Goal: Information Seeking & Learning: Compare options

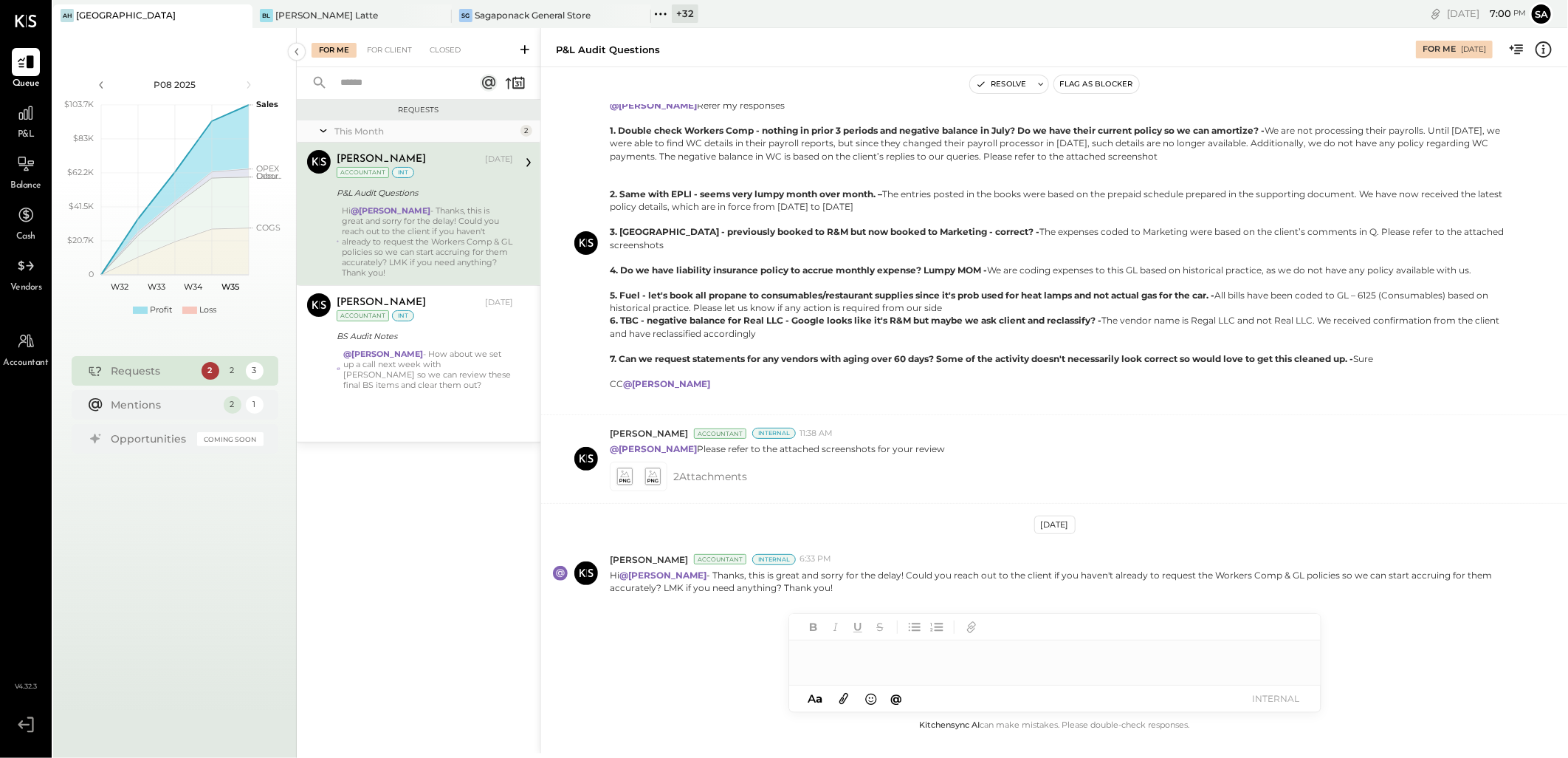
scroll to position [312, 0]
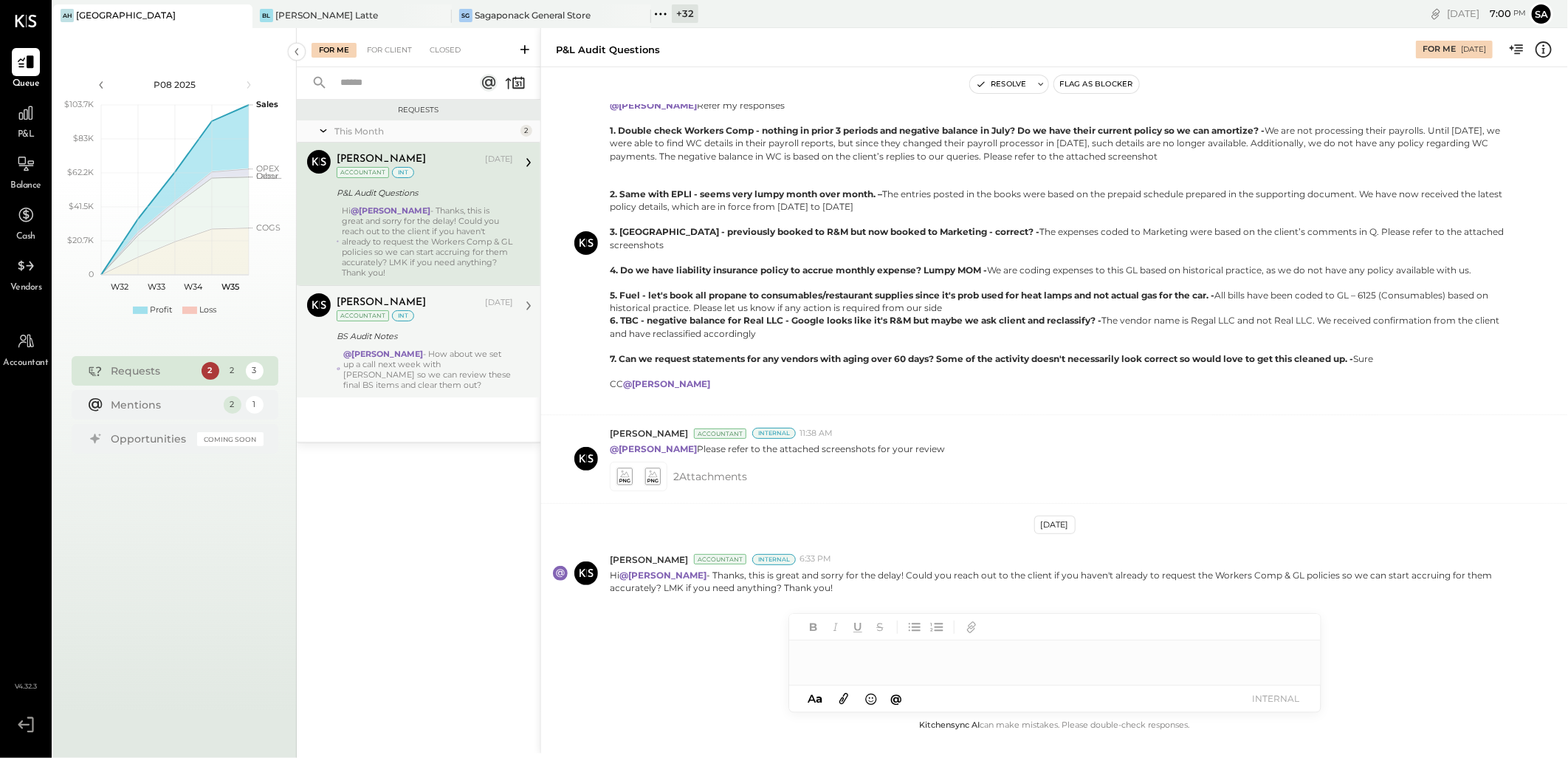
click at [401, 371] on div "@[PERSON_NAME] - How about we set up a call next week with [PERSON_NAME] so we …" at bounding box center [428, 369] width 170 height 41
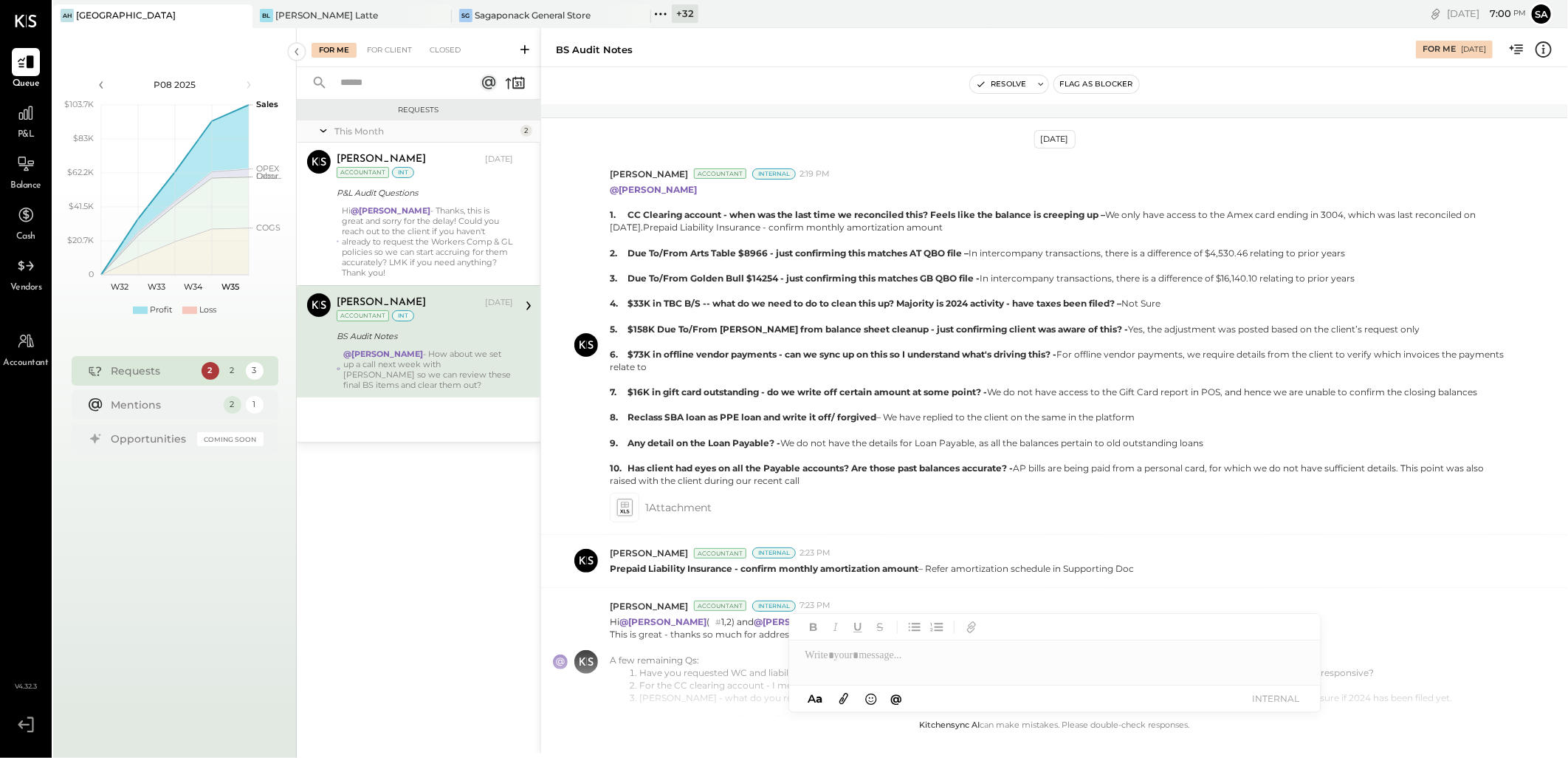
scroll to position [519, 0]
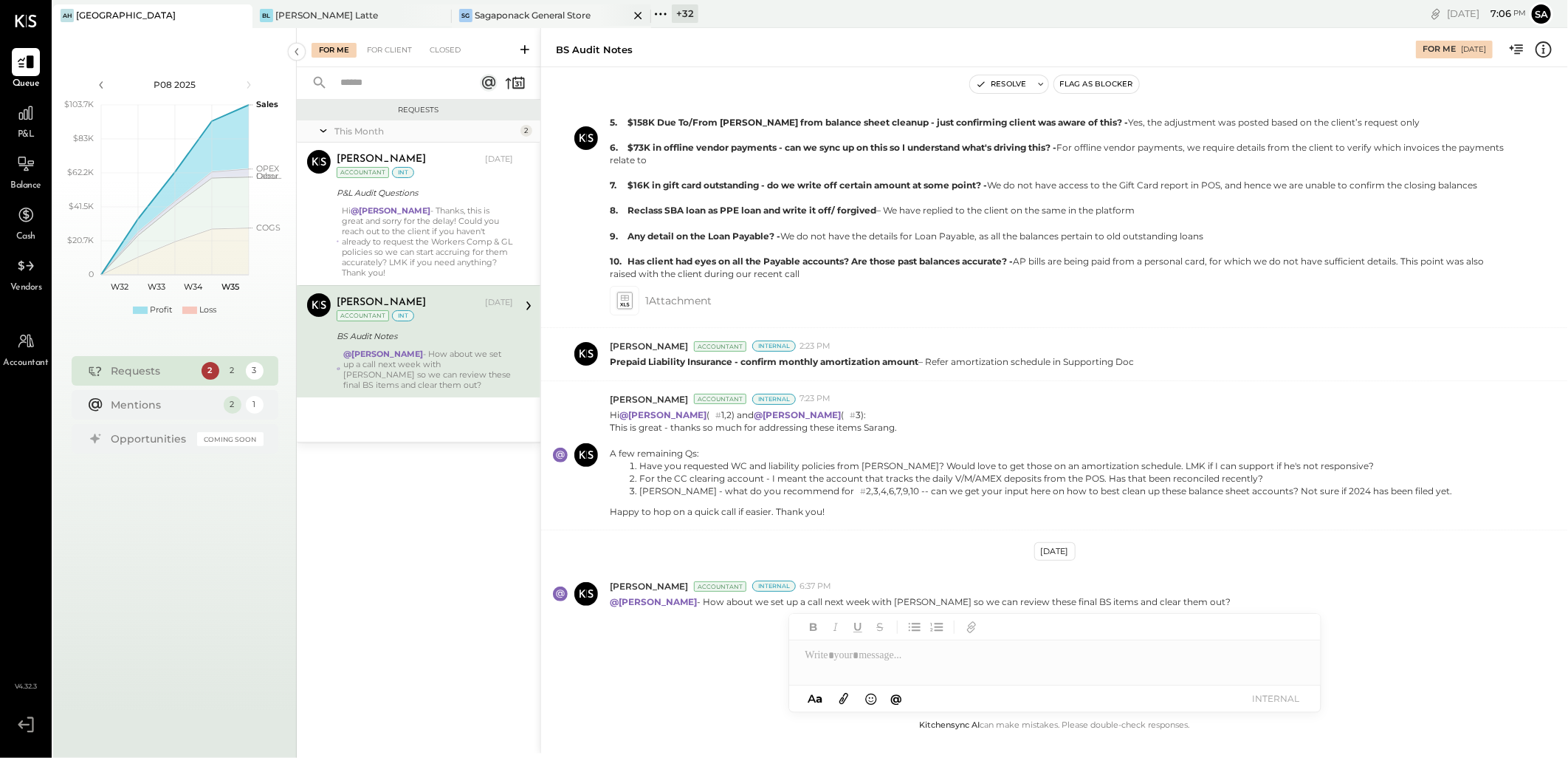
click at [435, 13] on icon at bounding box center [438, 15] width 18 height 17
click at [243, 13] on icon at bounding box center [239, 15] width 7 height 7
click at [288, 13] on div "+ 34" at bounding box center [287, 13] width 28 height 18
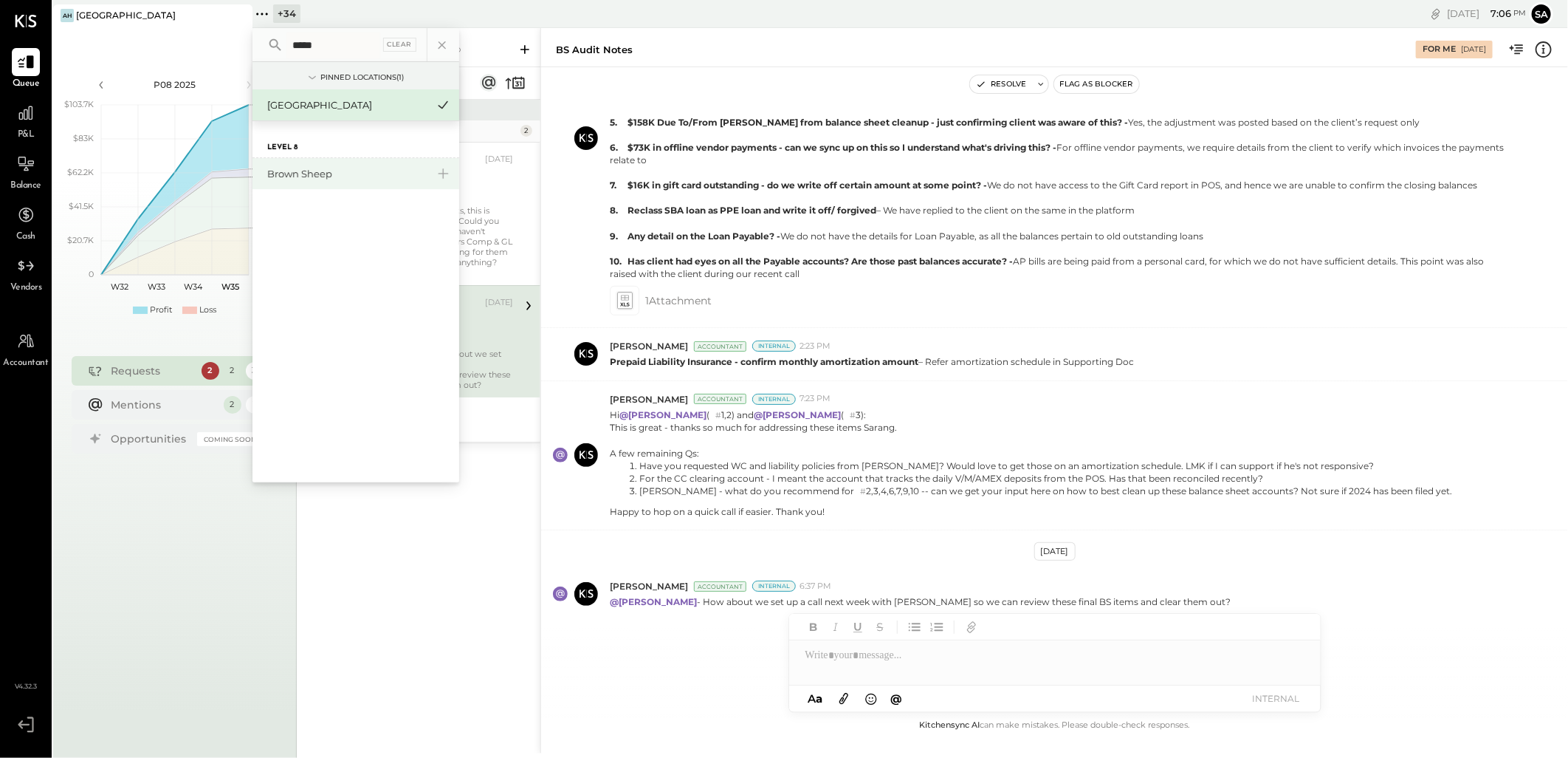
type input "*****"
click at [310, 177] on div "Brown Sheep" at bounding box center [347, 174] width 160 height 14
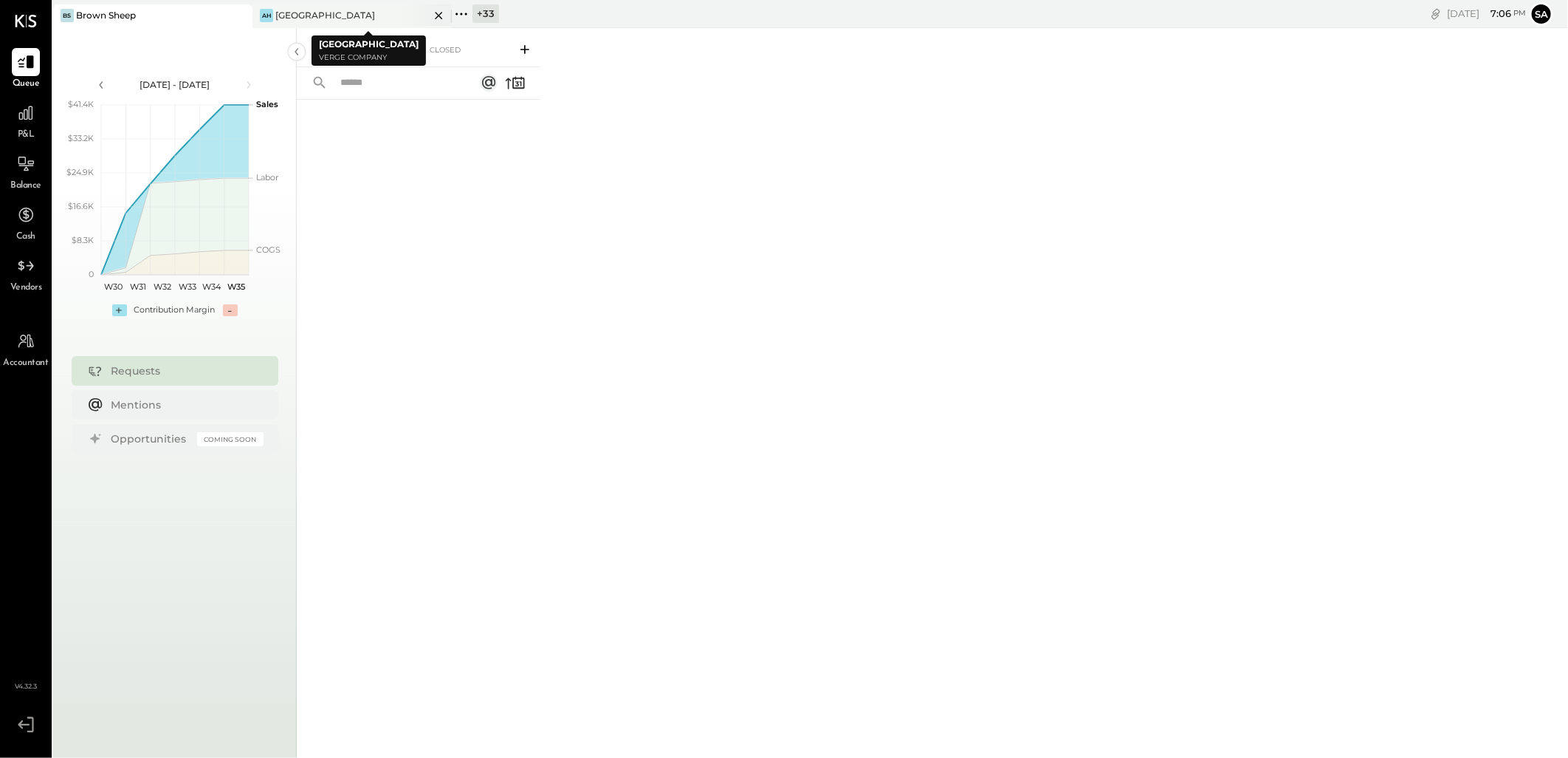
click at [243, 13] on icon at bounding box center [239, 15] width 7 height 7
click at [18, 117] on icon at bounding box center [25, 113] width 15 height 15
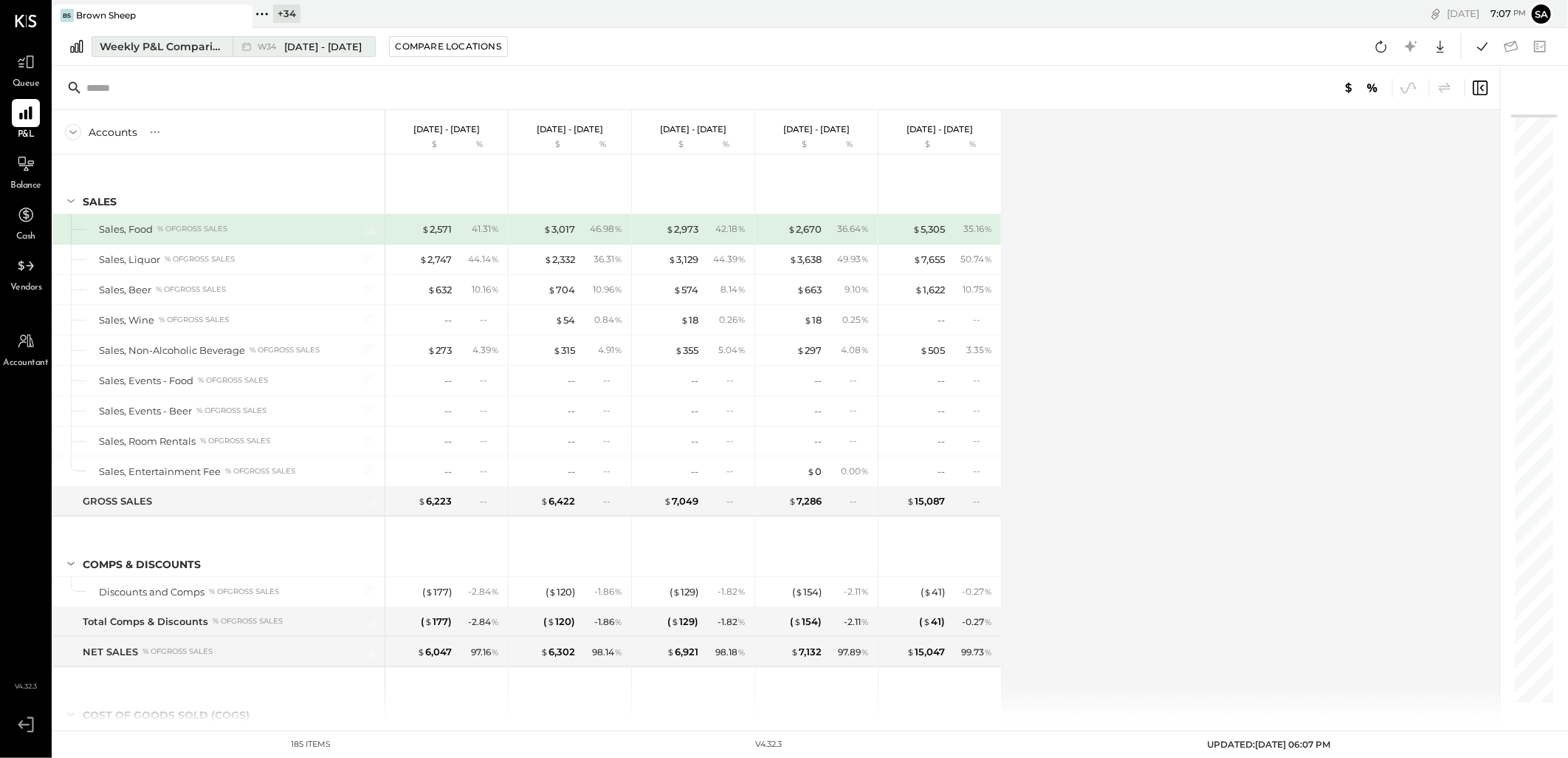
click at [153, 53] on div "Weekly P&L Comparison" at bounding box center [161, 47] width 124 height 15
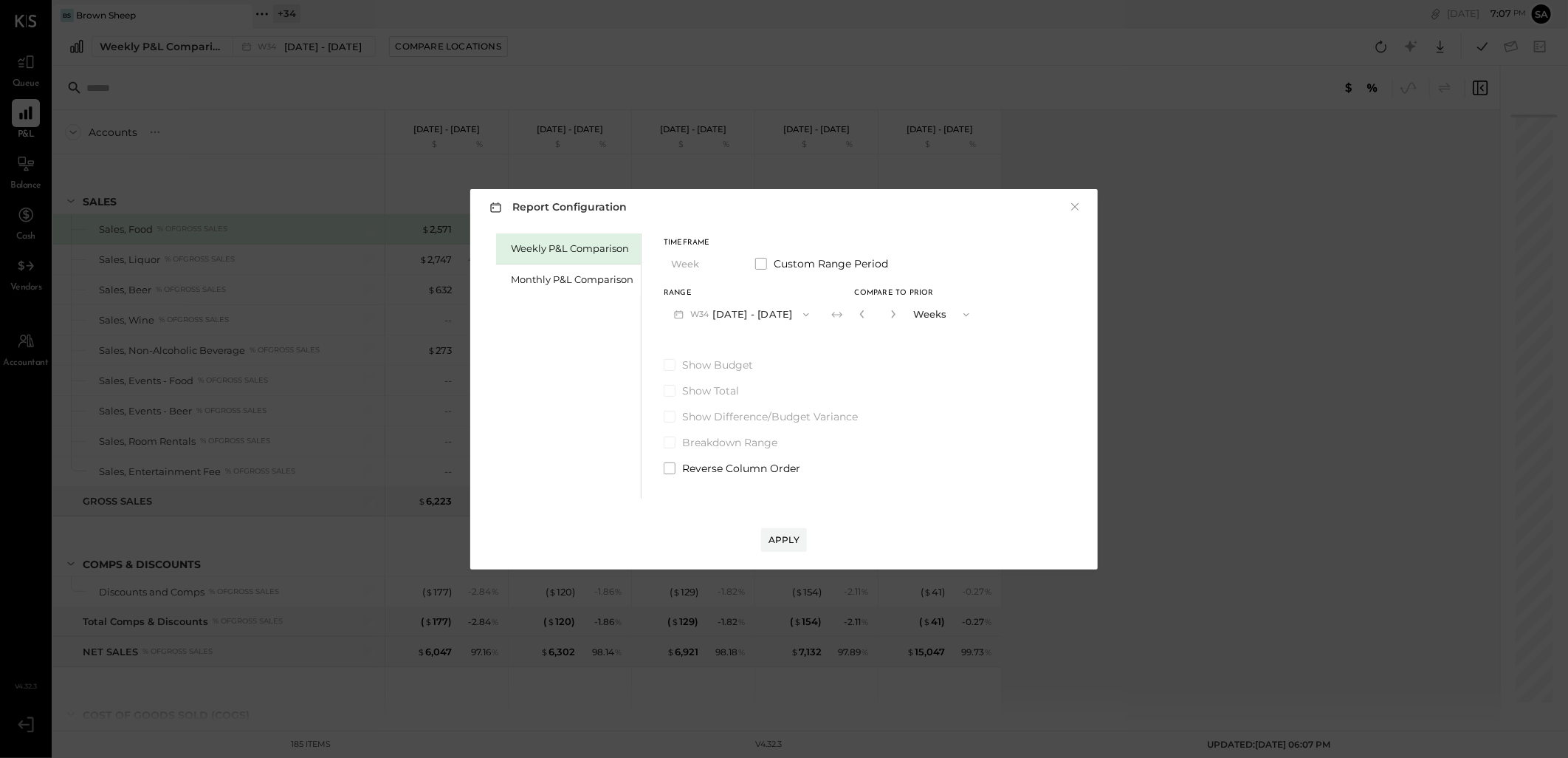
click at [753, 312] on button "W34 [DATE] - [DATE]" at bounding box center [741, 314] width 156 height 28
click at [763, 318] on span "[DATE] - [DATE]" at bounding box center [735, 316] width 70 height 13
click at [761, 313] on button "W35 [DATE] - [DATE]" at bounding box center [741, 314] width 155 height 28
click at [935, 314] on button "Weeks" at bounding box center [942, 314] width 73 height 28
click at [861, 314] on icon "button" at bounding box center [861, 314] width 4 height 8
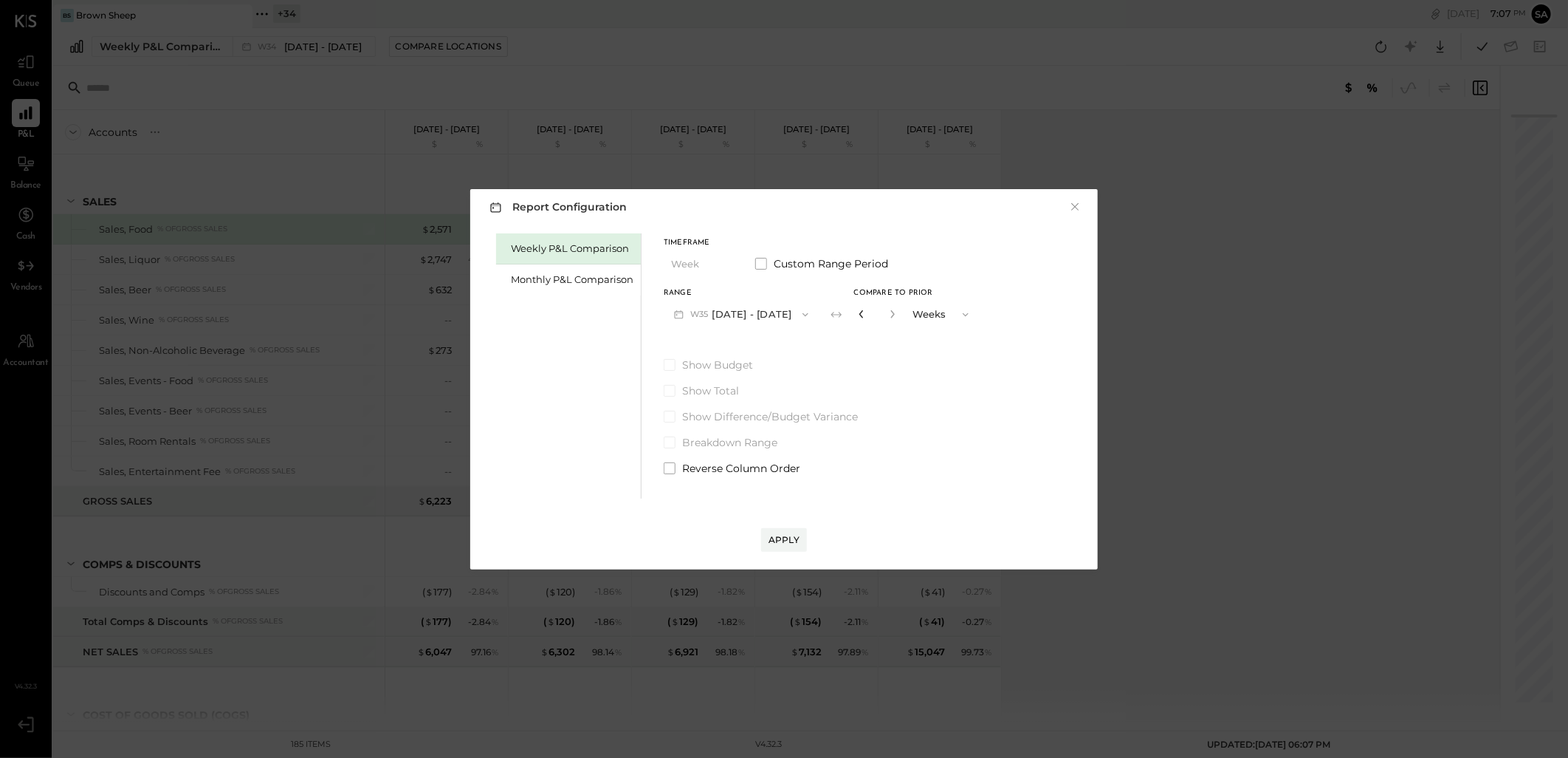
click at [861, 314] on icon "button" at bounding box center [861, 314] width 4 height 8
type input "*"
click at [861, 314] on icon "button" at bounding box center [861, 314] width 4 height 8
click at [861, 314] on div "Compare" at bounding box center [859, 314] width 48 height 13
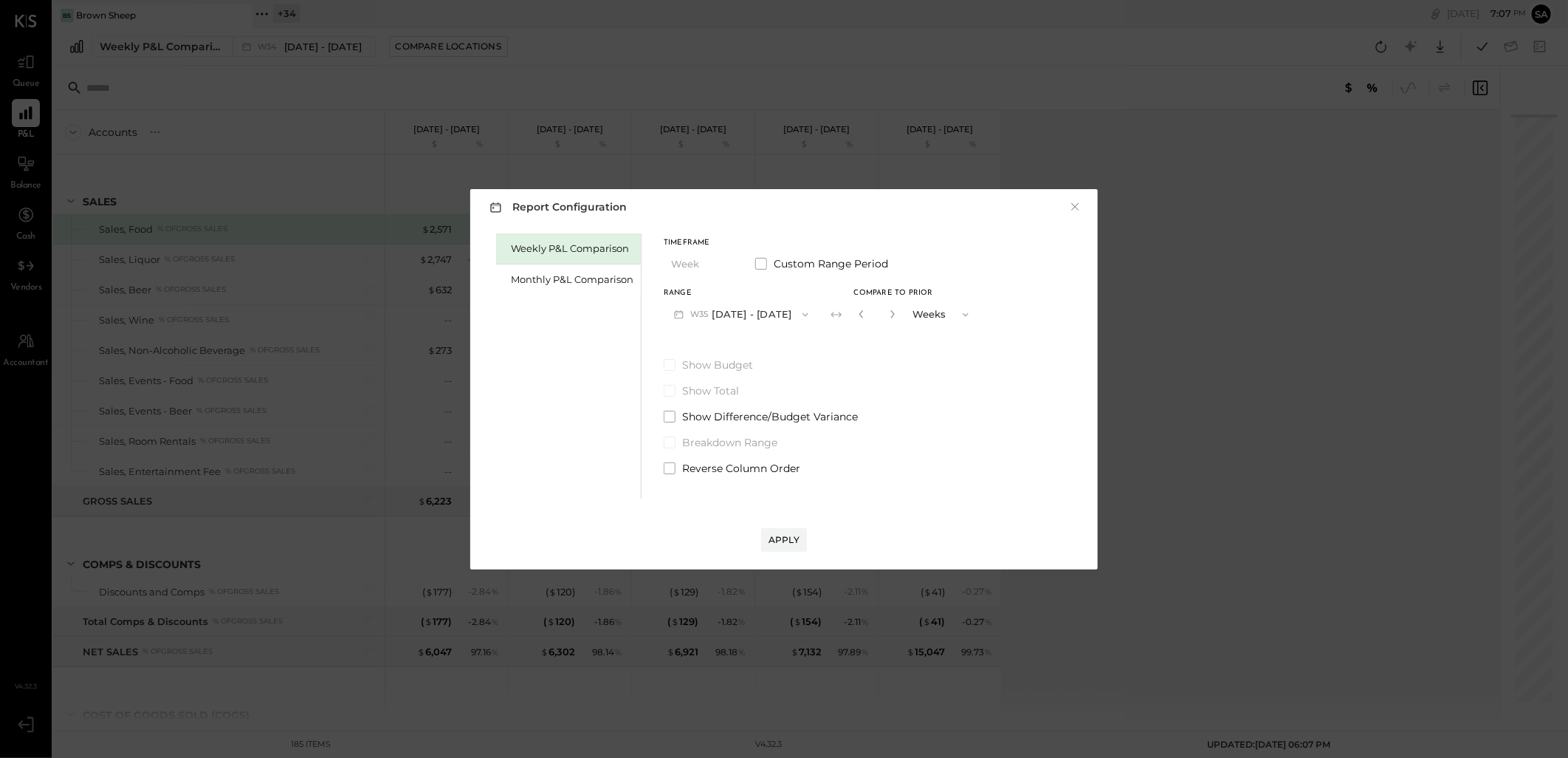
click at [889, 319] on button "button" at bounding box center [892, 314] width 12 height 17
click at [861, 319] on button "button" at bounding box center [861, 314] width 12 height 17
type input "*"
click at [861, 319] on button "button" at bounding box center [861, 314] width 12 height 17
click at [791, 314] on button "W35 [DATE] - [DATE]" at bounding box center [741, 314] width 155 height 28
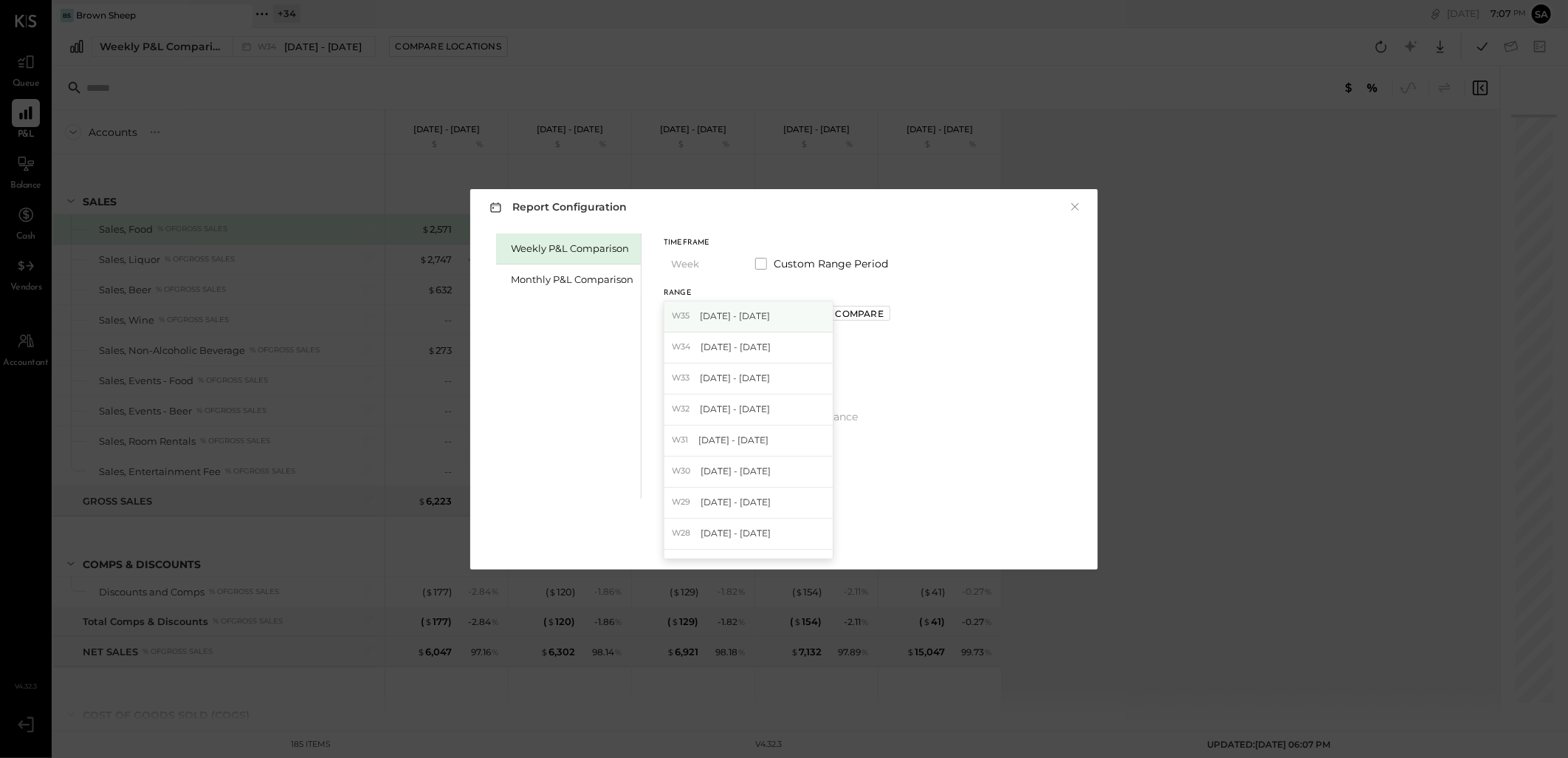
click at [787, 318] on div "W35 [DATE] - [DATE]" at bounding box center [748, 316] width 168 height 31
click at [873, 312] on div "Compare" at bounding box center [859, 314] width 48 height 13
click at [894, 313] on icon "button" at bounding box center [892, 314] width 9 height 9
drag, startPoint x: 894, startPoint y: 313, endPoint x: 890, endPoint y: 345, distance: 32.2
click at [895, 313] on icon "button" at bounding box center [892, 314] width 9 height 9
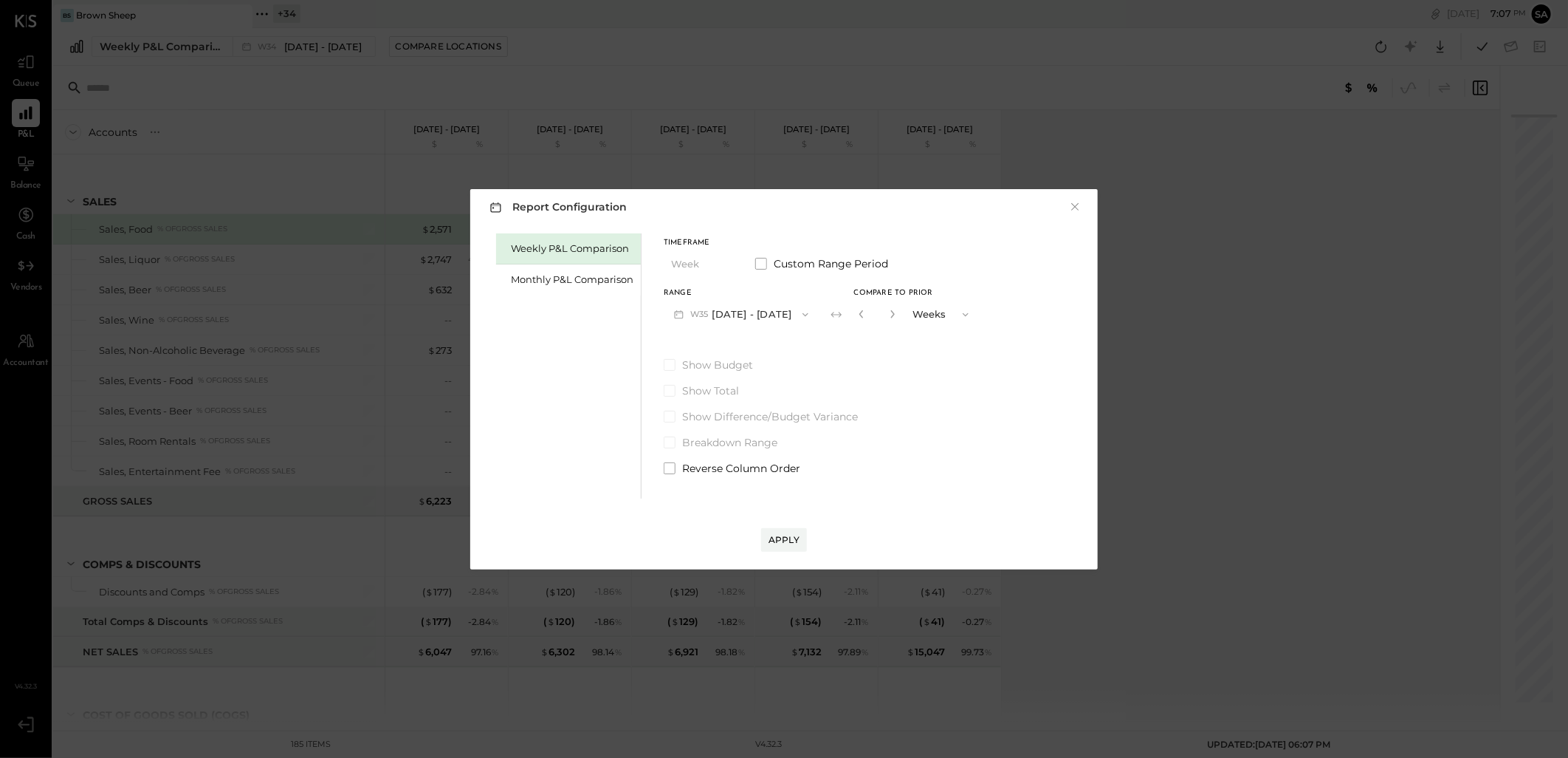
type input "*"
click at [785, 537] on div "Apply" at bounding box center [784, 540] width 31 height 13
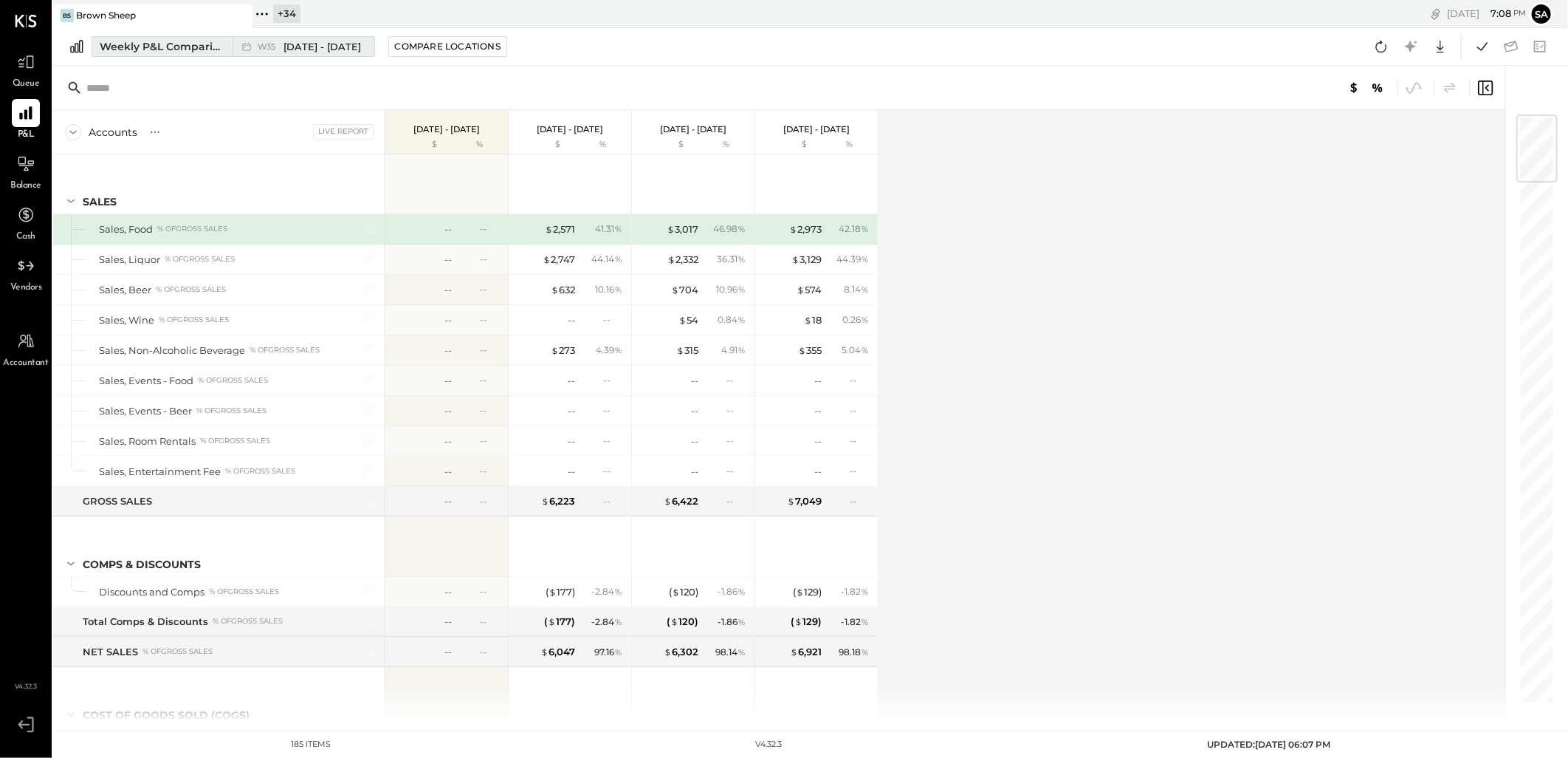
click at [165, 45] on div "Weekly P&L Comparison" at bounding box center [161, 47] width 124 height 15
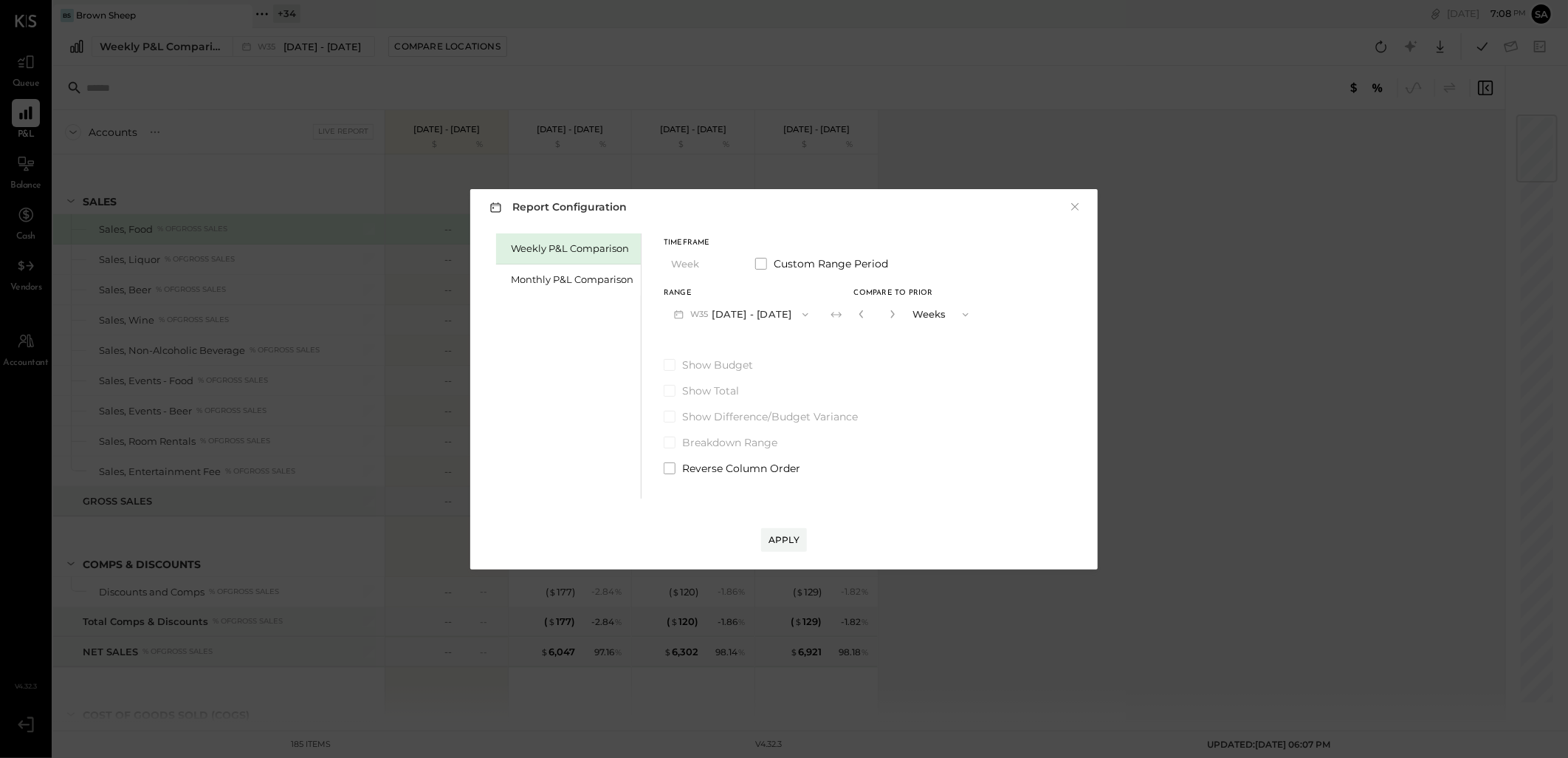
click at [856, 314] on div "*" at bounding box center [877, 314] width 46 height 28
click at [866, 315] on icon "button" at bounding box center [861, 314] width 9 height 9
type input "*"
click at [866, 315] on icon "button" at bounding box center [861, 314] width 9 height 9
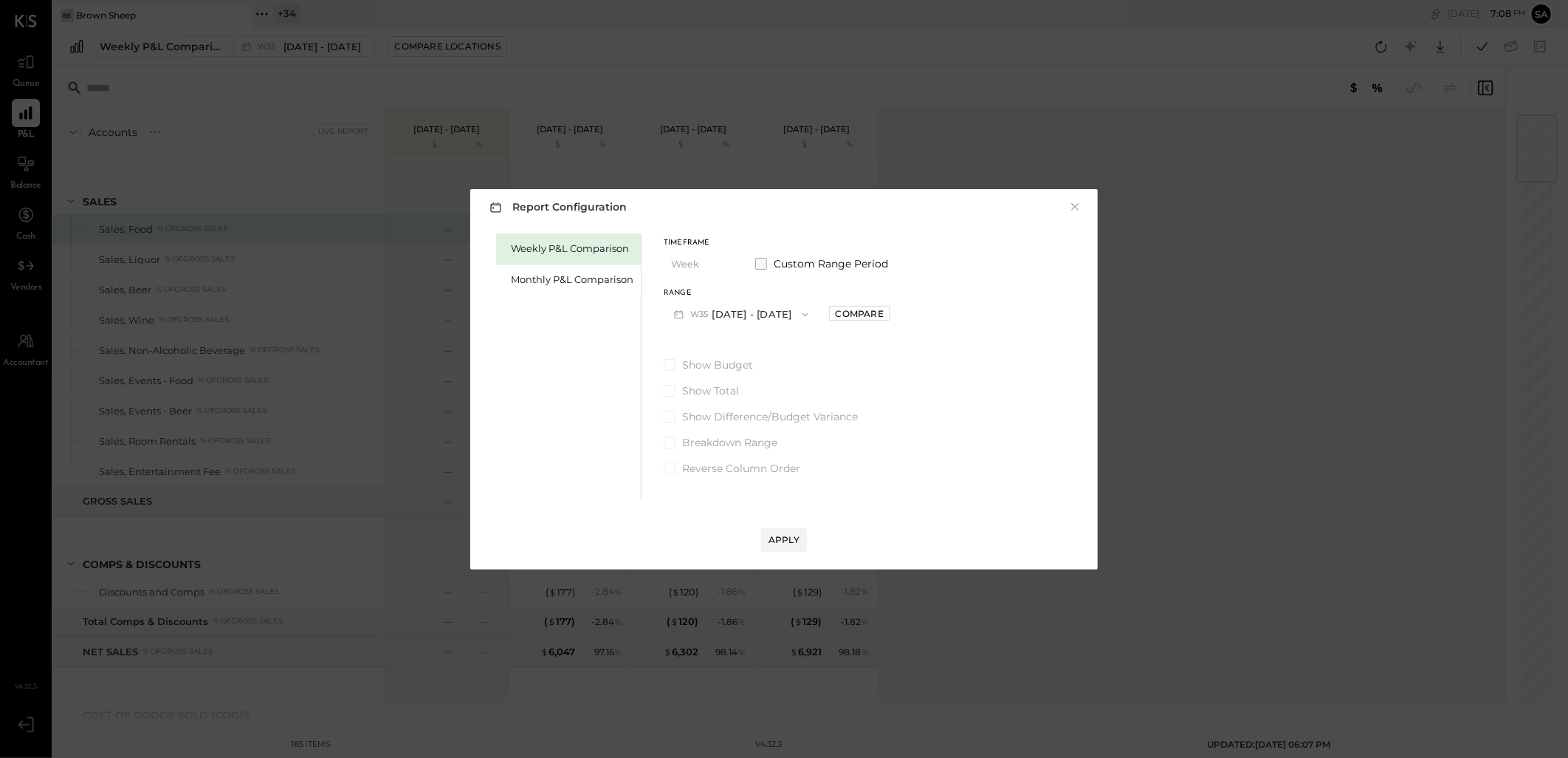
click at [758, 261] on span at bounding box center [761, 263] width 12 height 12
click at [736, 313] on button "[DATE]" at bounding box center [707, 314] width 88 height 28
click at [739, 471] on div "[DATE]" at bounding box center [726, 482] width 124 height 31
click at [874, 311] on button "[DATE]" at bounding box center [830, 314] width 88 height 28
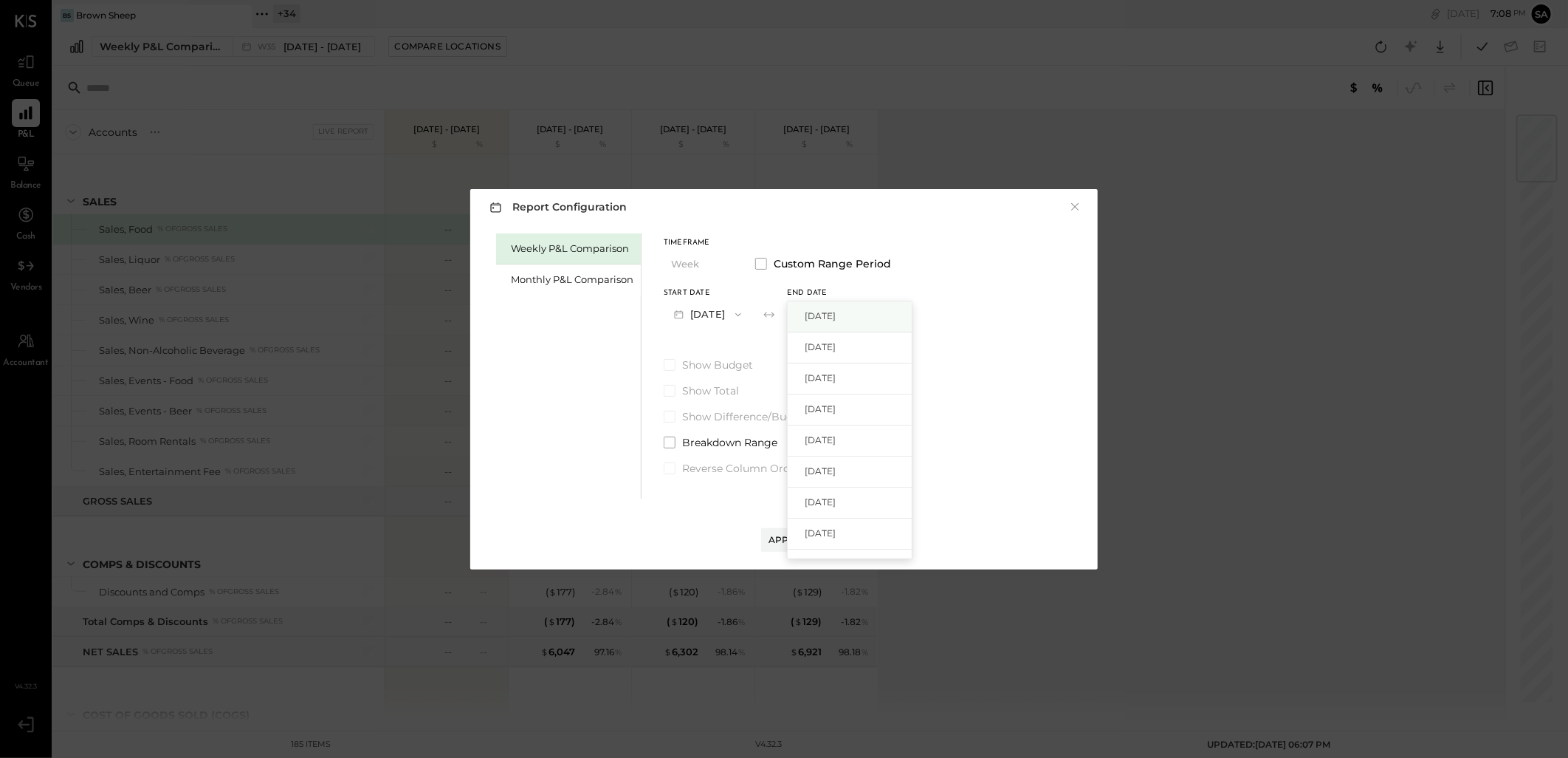
click at [836, 311] on span "[DATE]" at bounding box center [820, 316] width 31 height 13
click at [780, 535] on div "Apply" at bounding box center [784, 540] width 31 height 13
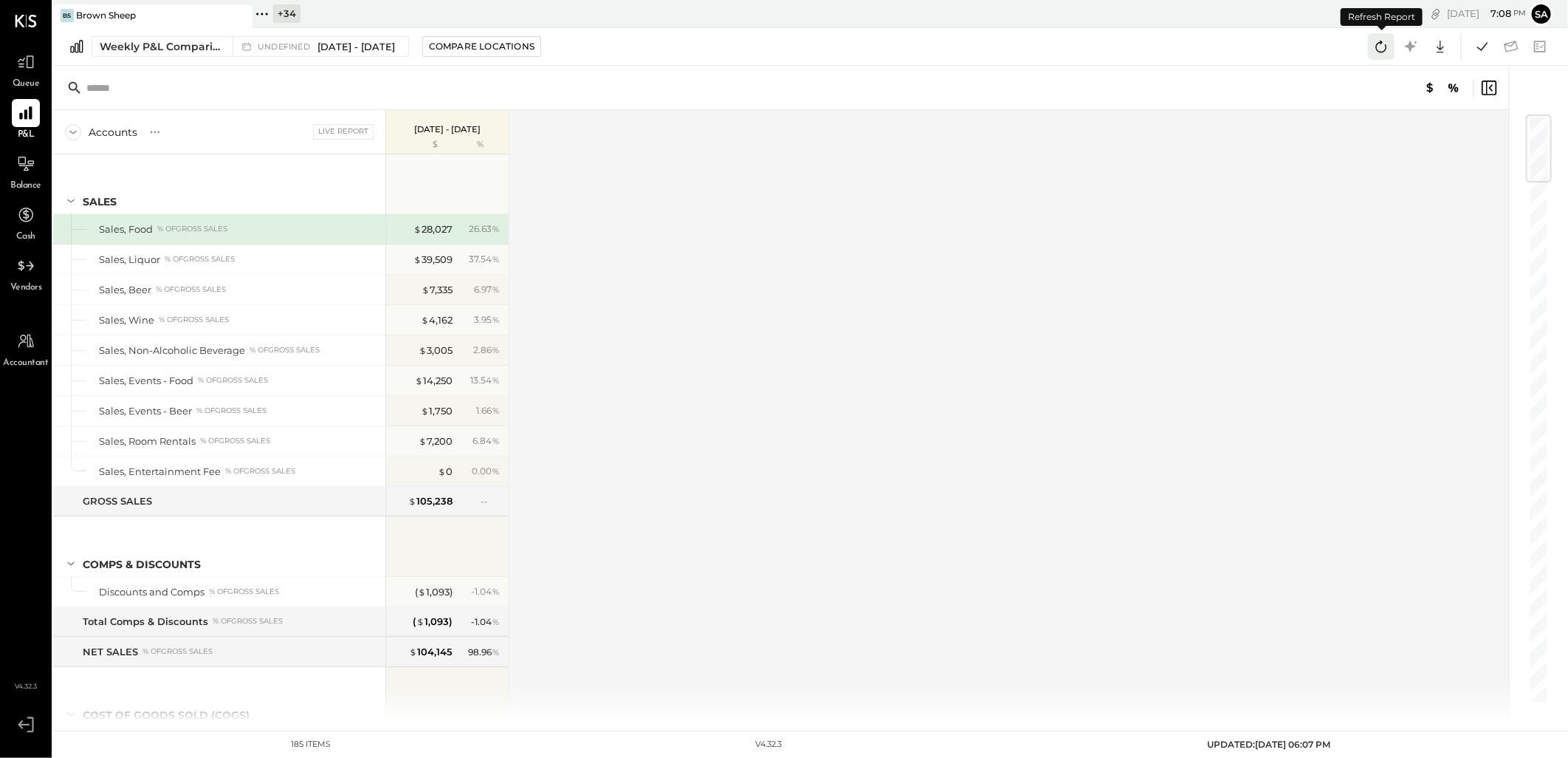
click at [1380, 48] on icon at bounding box center [1381, 47] width 19 height 19
click at [1491, 40] on icon at bounding box center [1482, 47] width 19 height 19
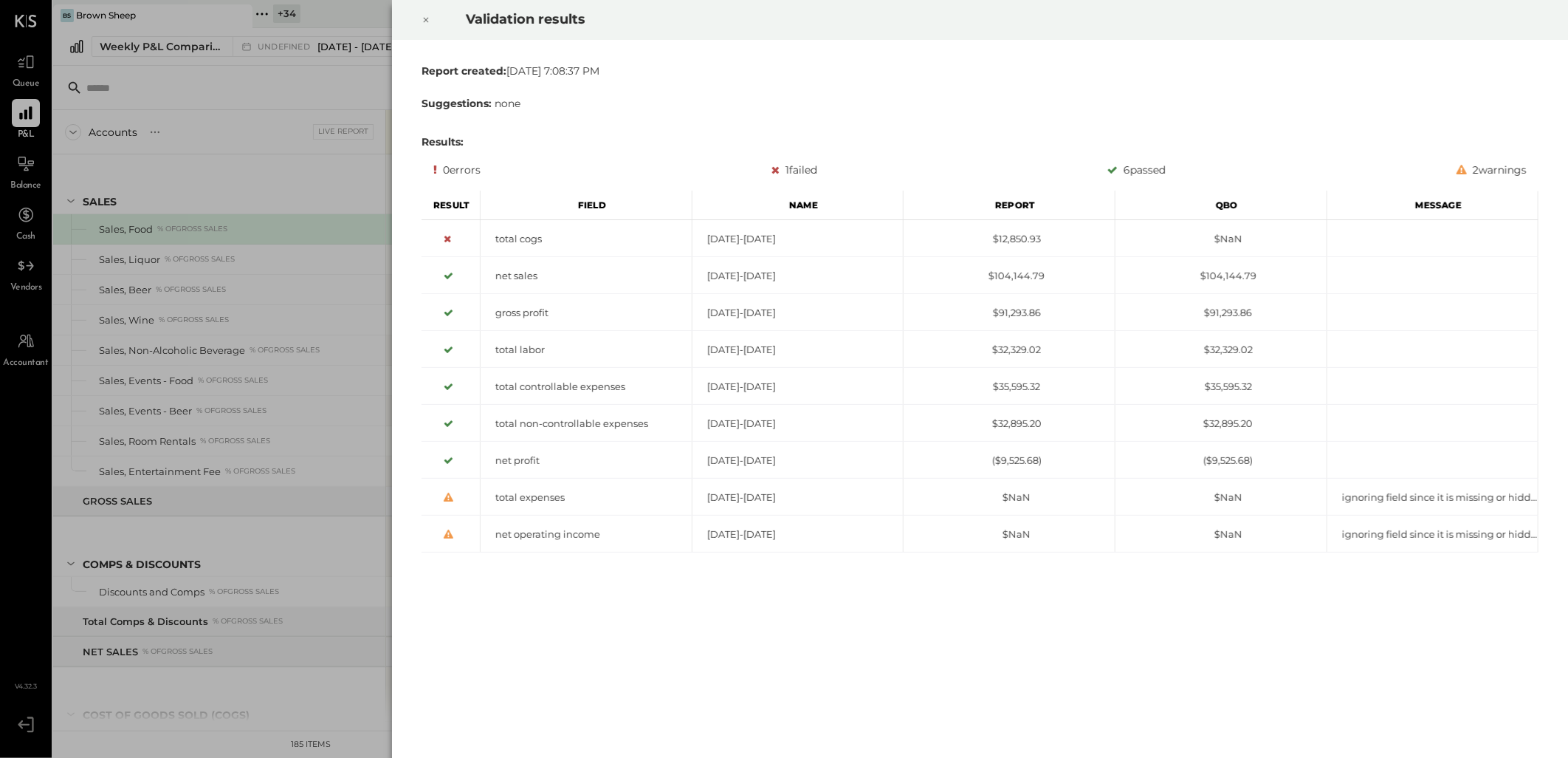
click at [423, 18] on icon at bounding box center [426, 20] width 9 height 17
click at [426, 22] on icon at bounding box center [426, 20] width 9 height 17
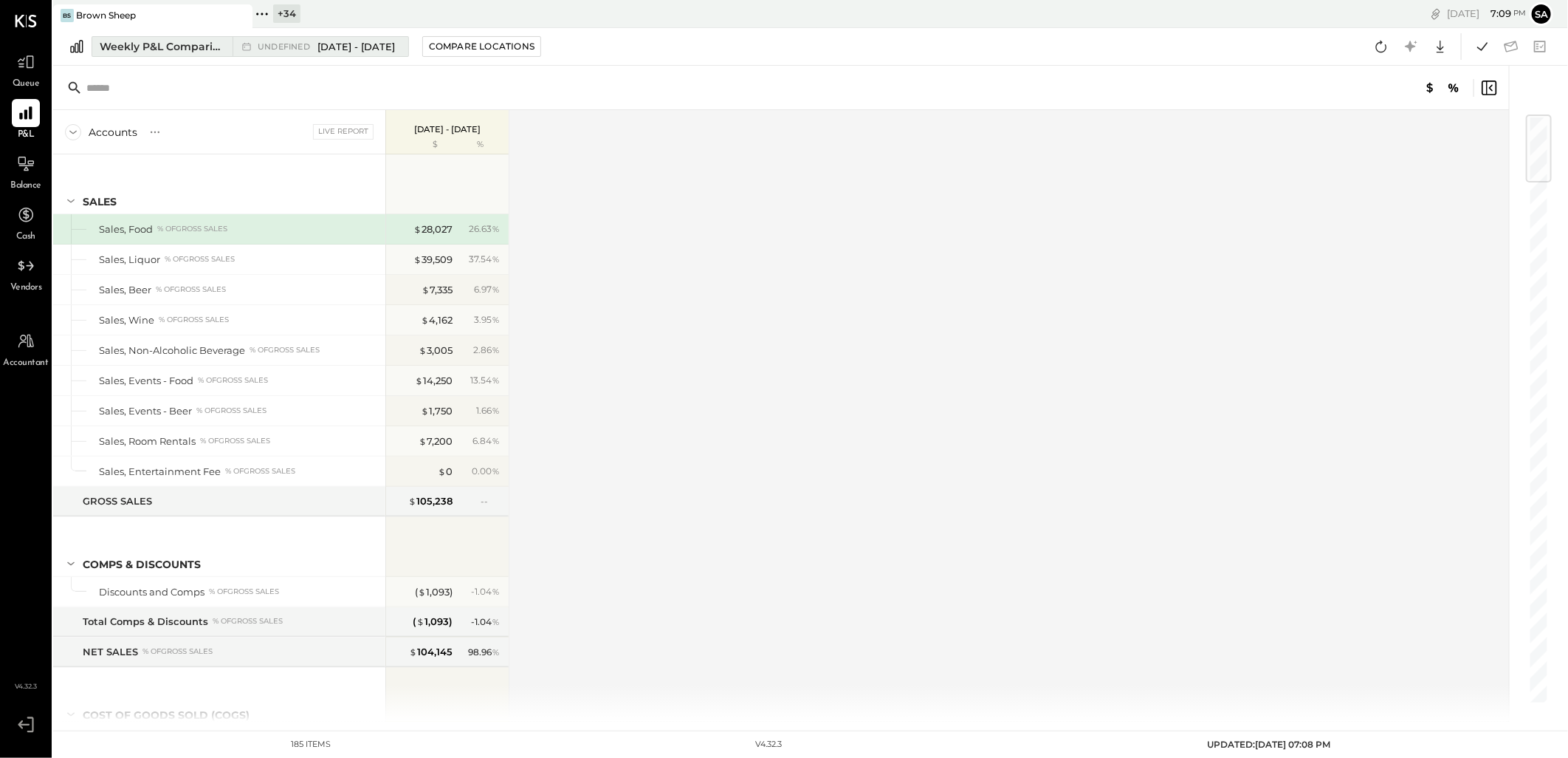
click at [172, 46] on div "Weekly P&L Comparison" at bounding box center [161, 47] width 124 height 15
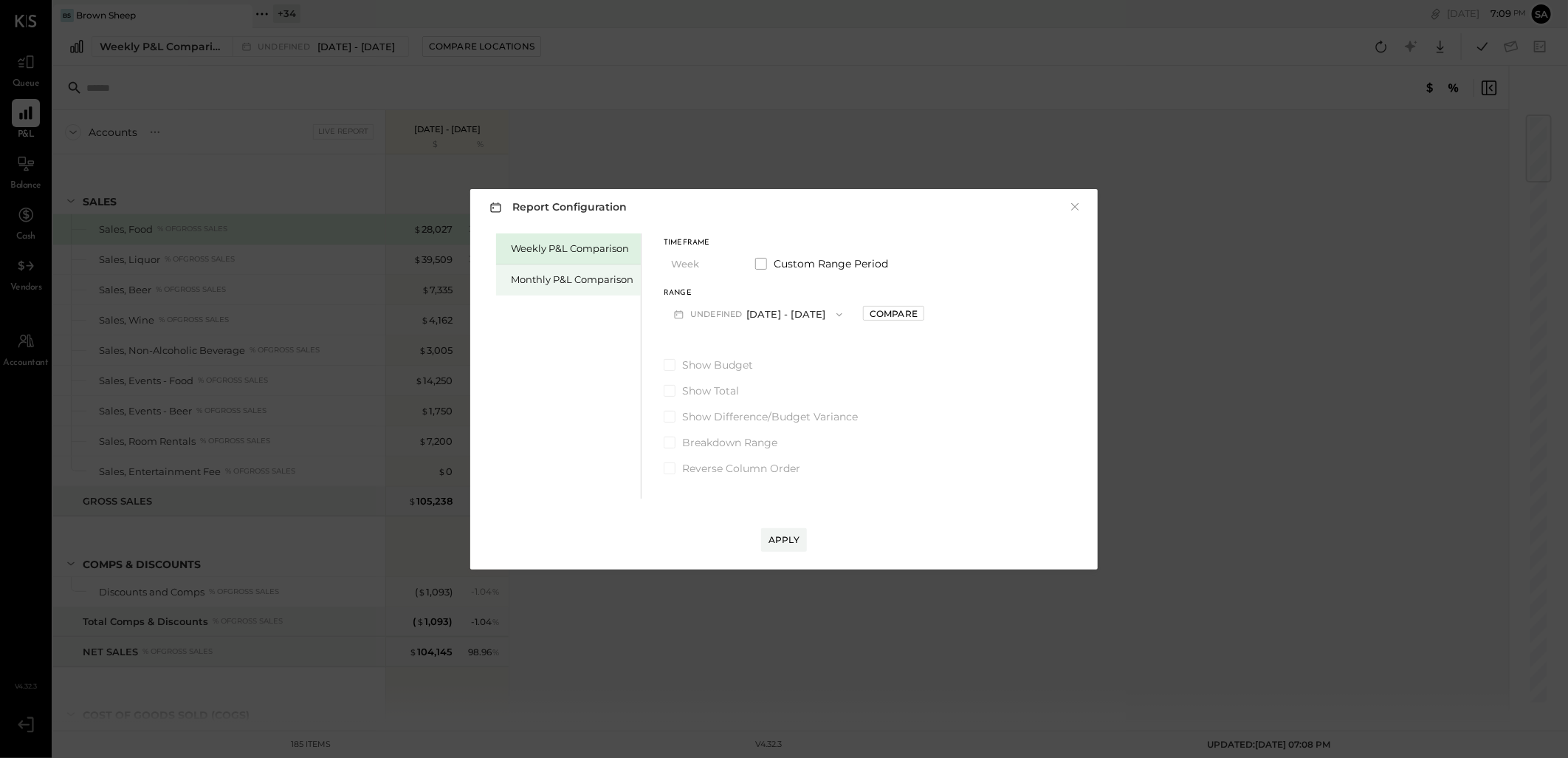
click at [551, 276] on div "Monthly P&L Comparison" at bounding box center [572, 280] width 122 height 14
click at [727, 315] on button "M08 Aug 1 - 31, 2025" at bounding box center [741, 314] width 156 height 28
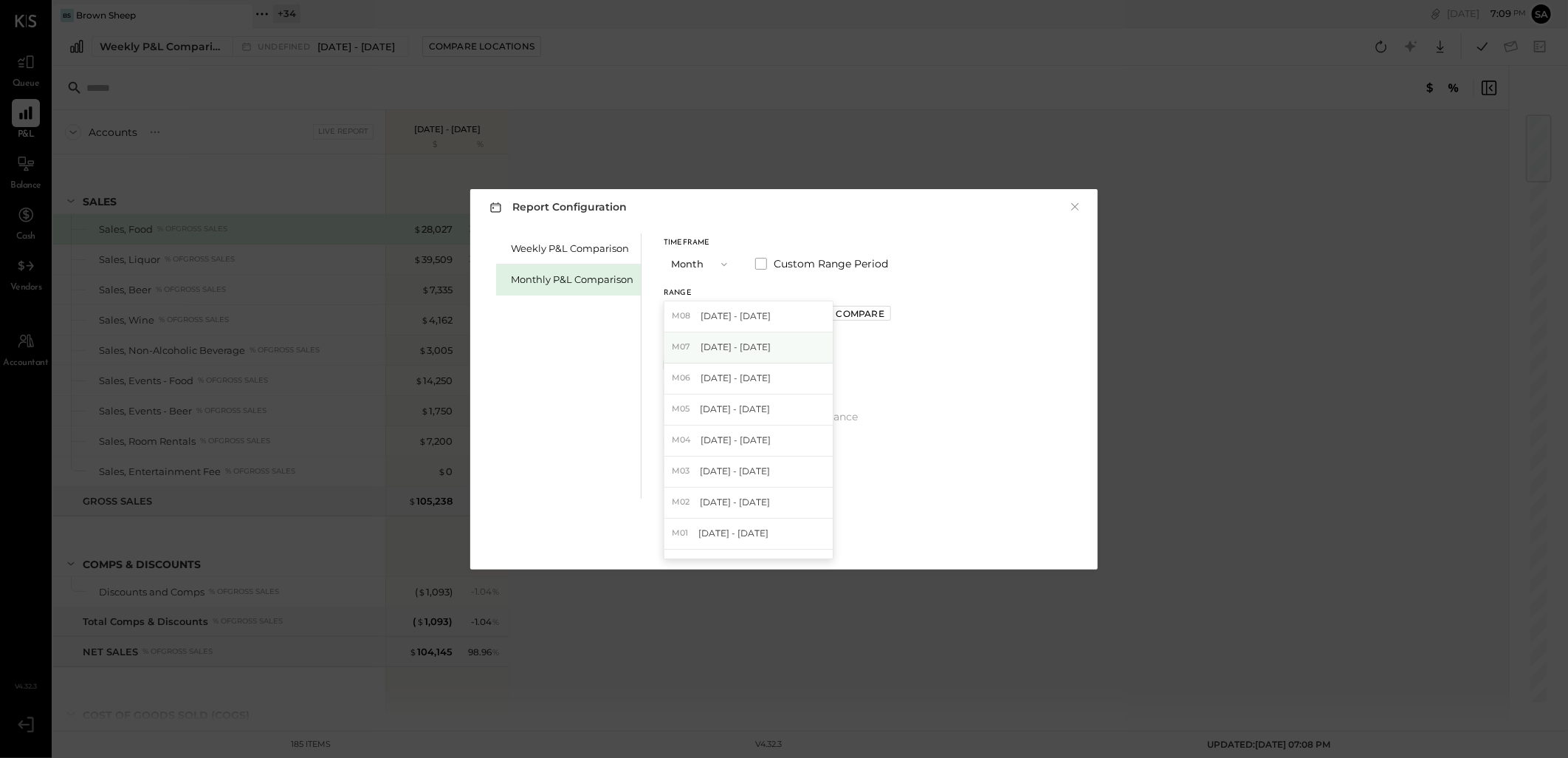
click at [749, 349] on span "Jul 1 - 31, 2025" at bounding box center [735, 347] width 70 height 13
click at [761, 261] on span at bounding box center [761, 263] width 12 height 12
click at [860, 319] on button "Jul 31, 2025" at bounding box center [830, 314] width 88 height 28
click at [836, 318] on span "[DATE]" at bounding box center [820, 316] width 31 height 13
click at [785, 543] on div "Apply" at bounding box center [784, 540] width 31 height 13
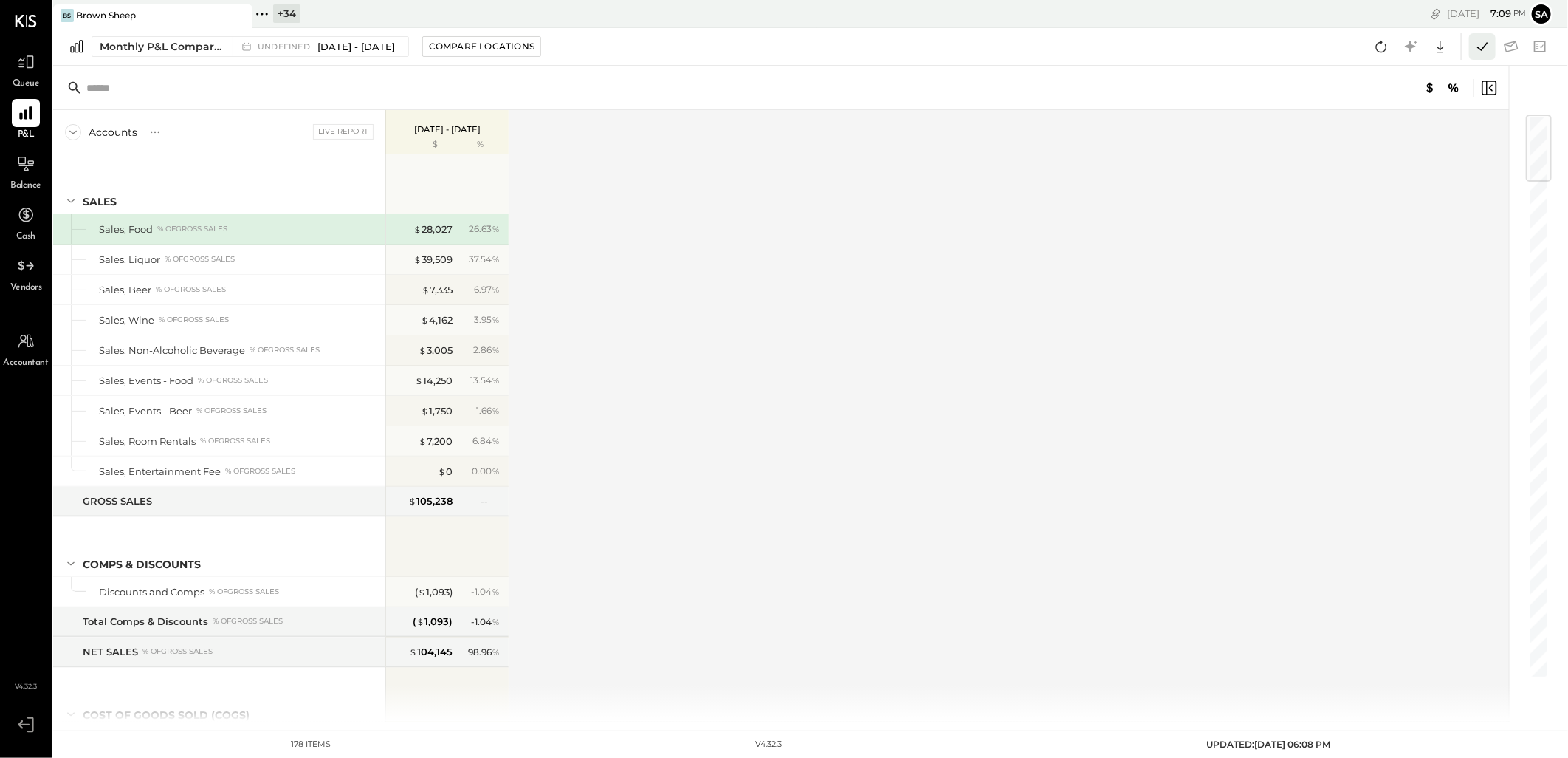
click at [1480, 48] on icon at bounding box center [1482, 46] width 10 height 8
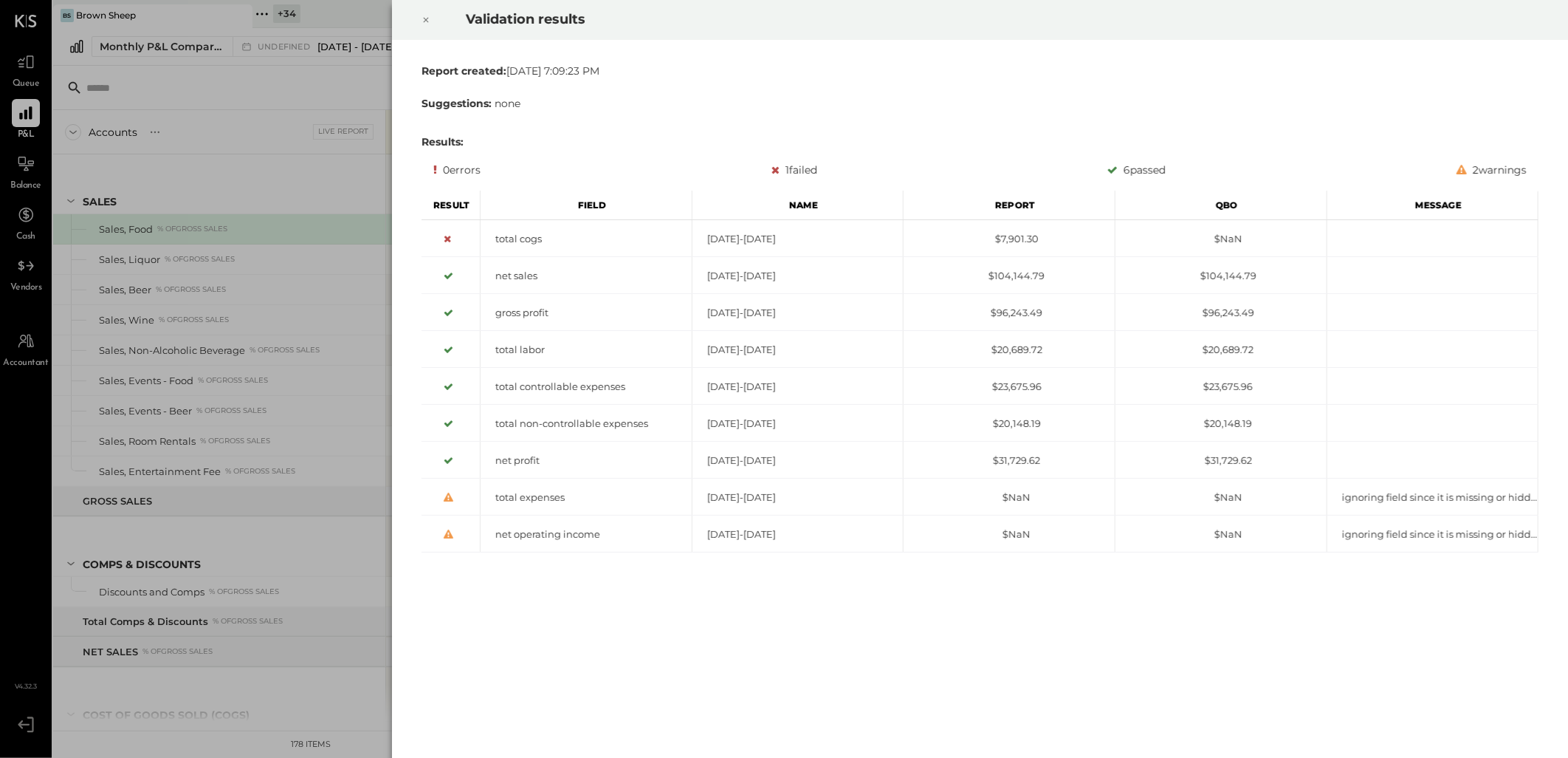
click at [422, 17] on icon at bounding box center [426, 20] width 9 height 17
click at [426, 18] on icon at bounding box center [426, 20] width 9 height 17
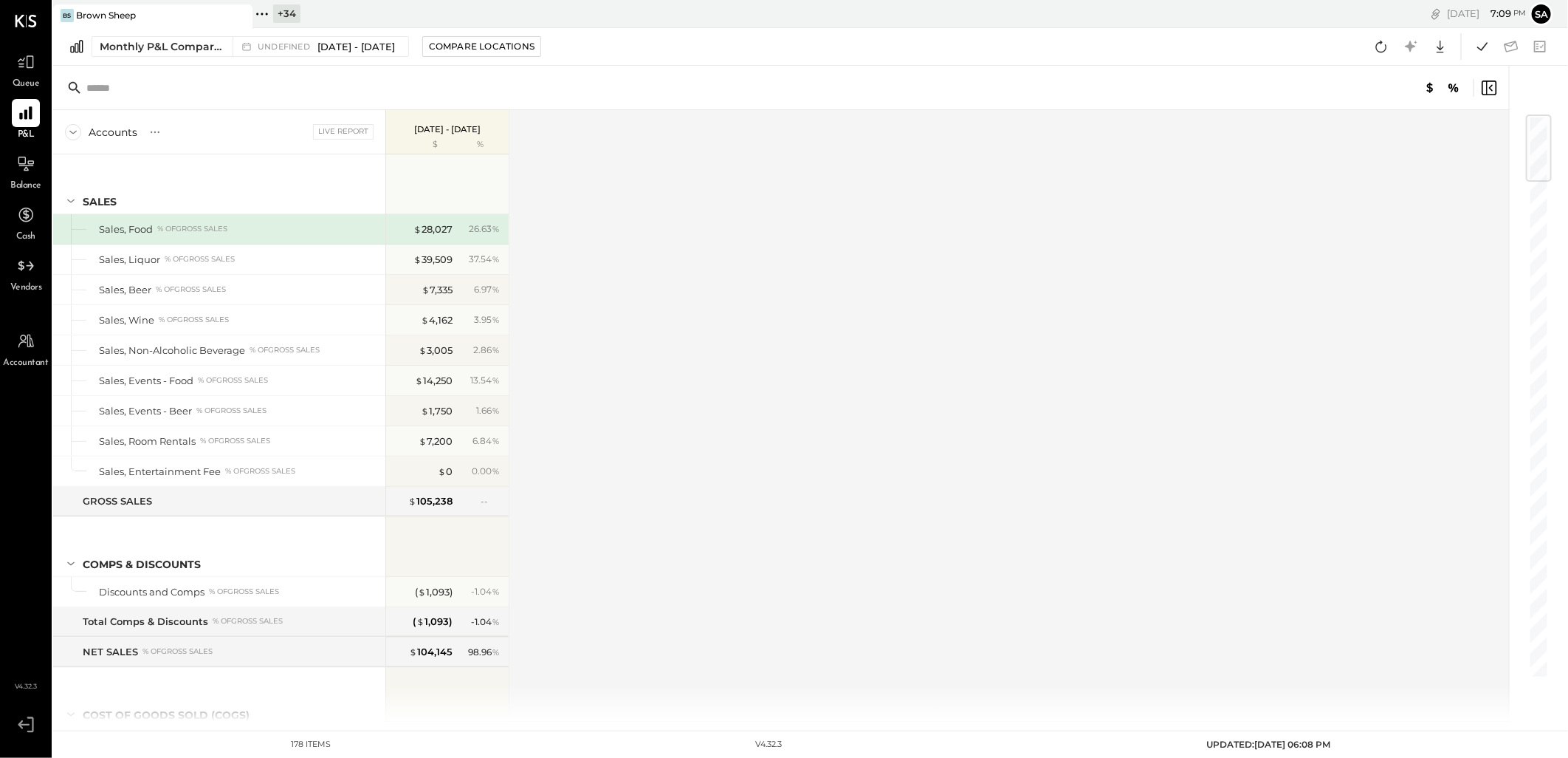
click at [1243, 330] on div "Accounts S % GL Live Report Jul 1 - Aug 31, 2025 $ % SALES Sales, Food % of GRO…" at bounding box center [782, 416] width 1458 height 612
click at [298, 5] on div "+ 34" at bounding box center [287, 13] width 28 height 18
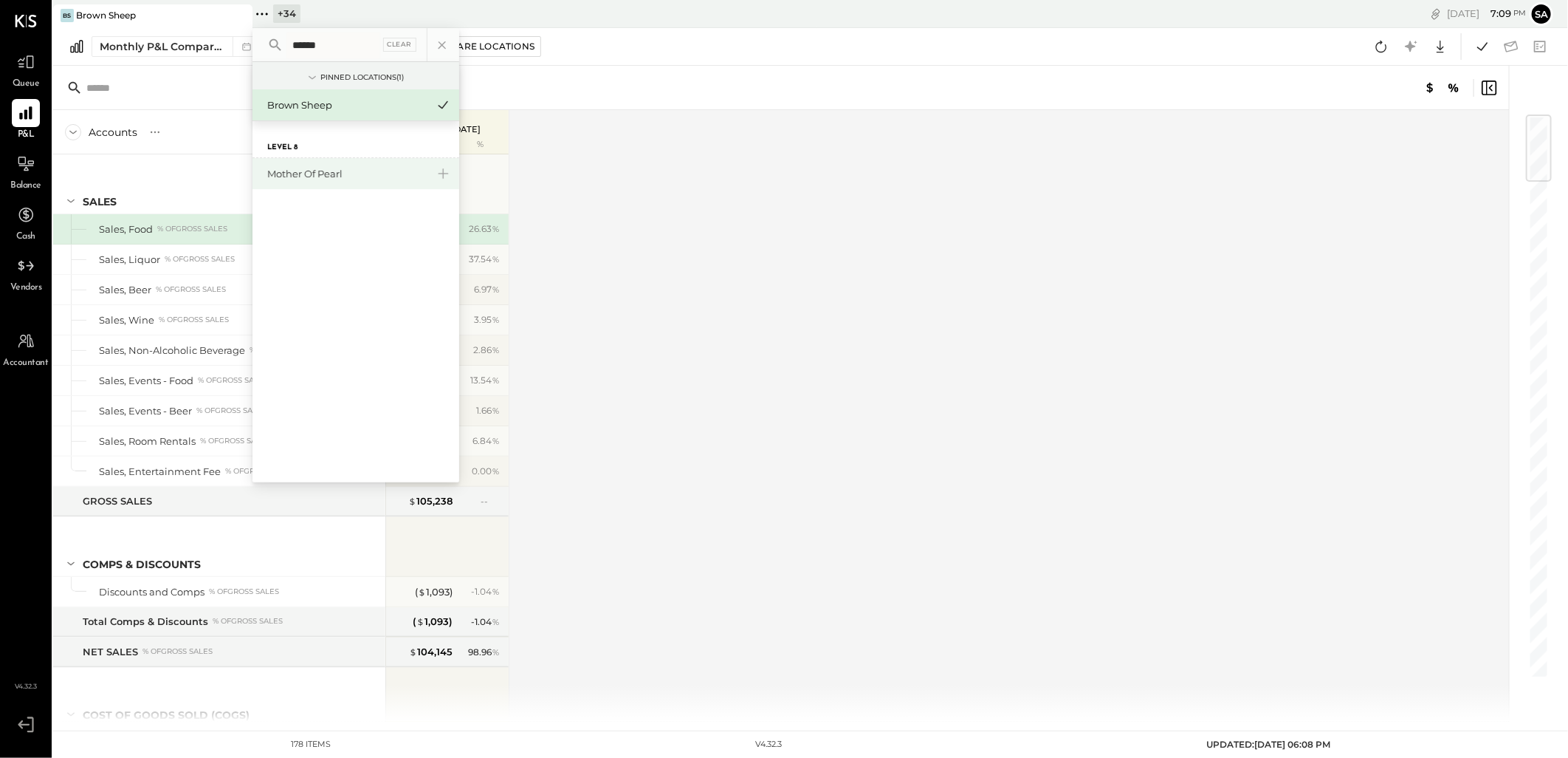
type input "******"
click at [331, 172] on div "Mother of Pearl" at bounding box center [347, 174] width 160 height 14
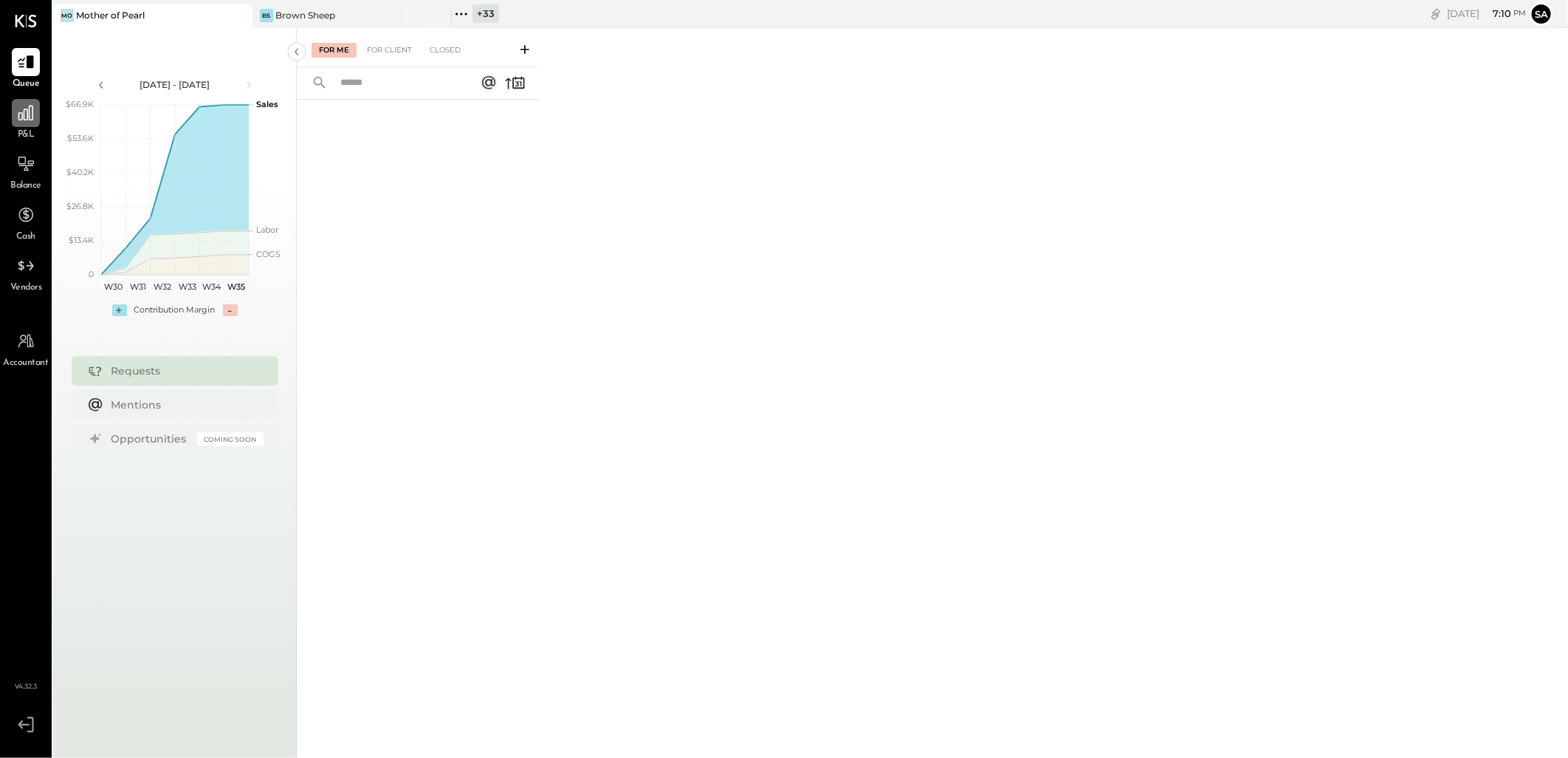
click at [25, 111] on icon at bounding box center [26, 113] width 19 height 19
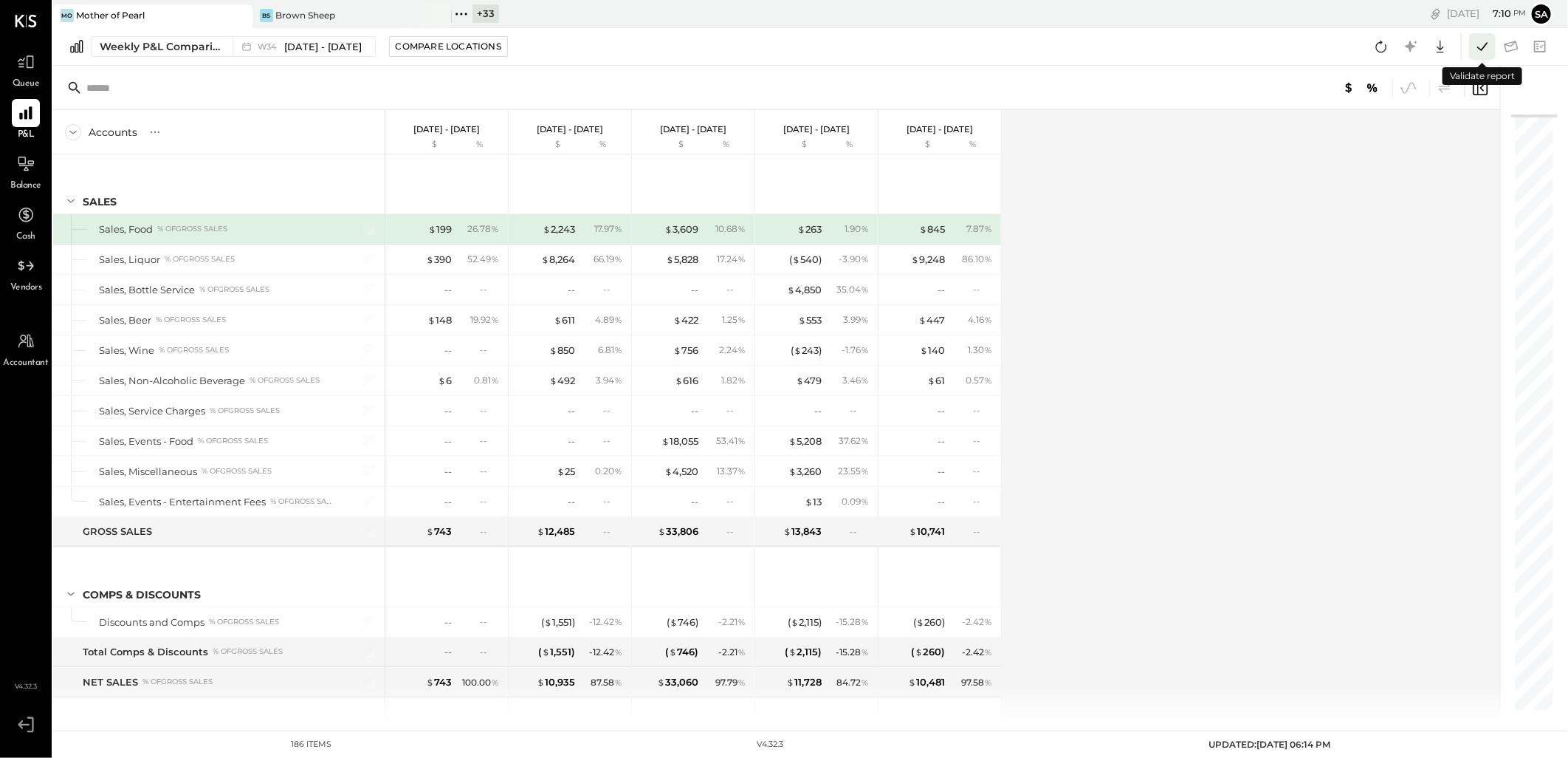
click at [1480, 51] on icon at bounding box center [1482, 47] width 19 height 19
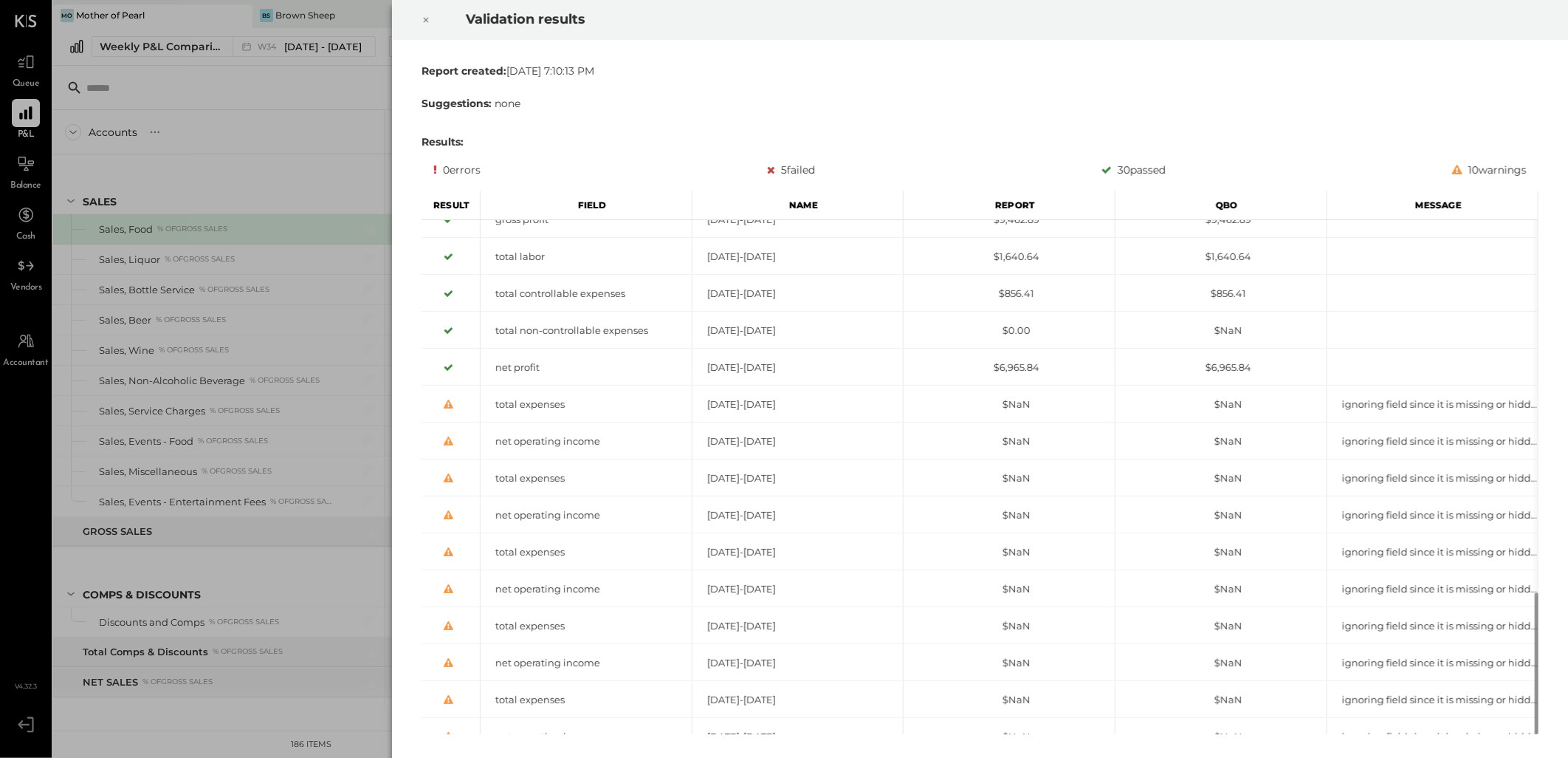
click at [430, 17] on icon at bounding box center [426, 20] width 9 height 17
